Goal: Task Accomplishment & Management: Manage account settings

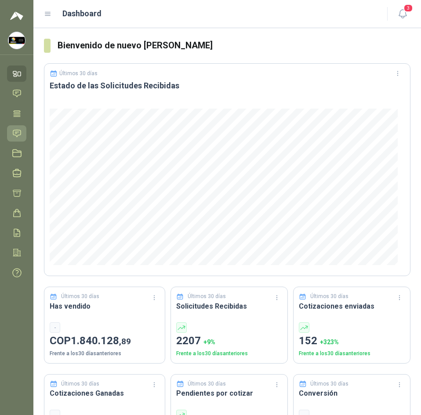
click at [22, 128] on link "Solicitudes" at bounding box center [16, 133] width 19 height 16
